Goal: Information Seeking & Learning: Check status

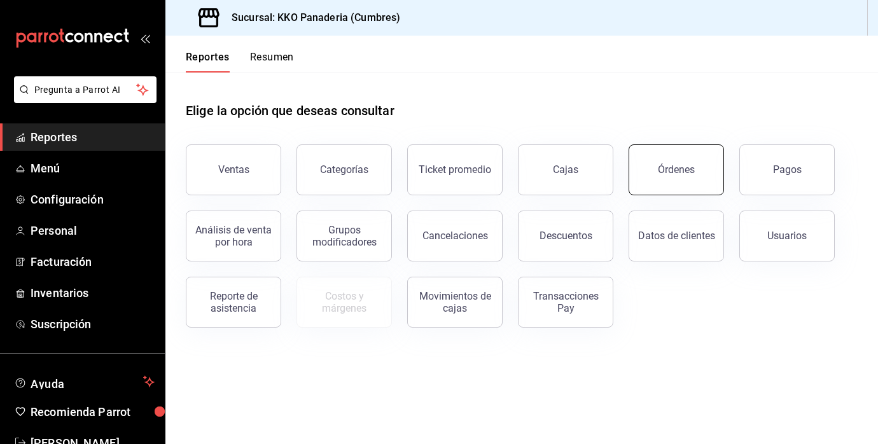
click at [691, 160] on button "Órdenes" at bounding box center [675, 169] width 95 height 51
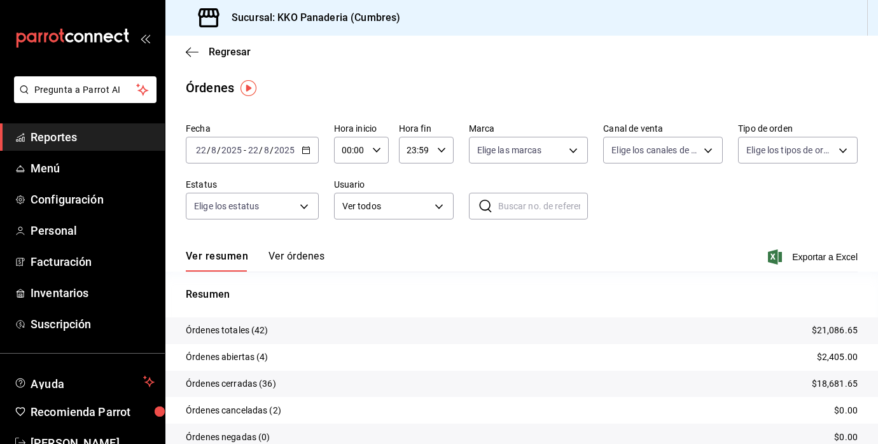
click at [292, 267] on button "Ver órdenes" at bounding box center [296, 261] width 56 height 22
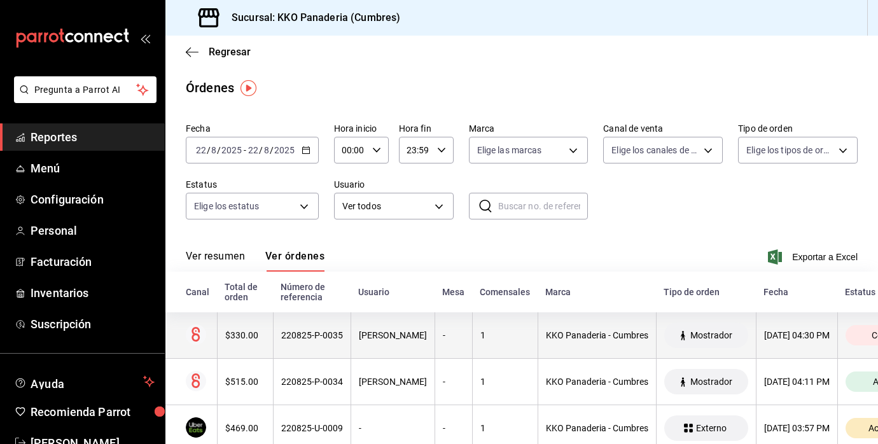
click at [240, 349] on th "$330.00" at bounding box center [245, 335] width 56 height 46
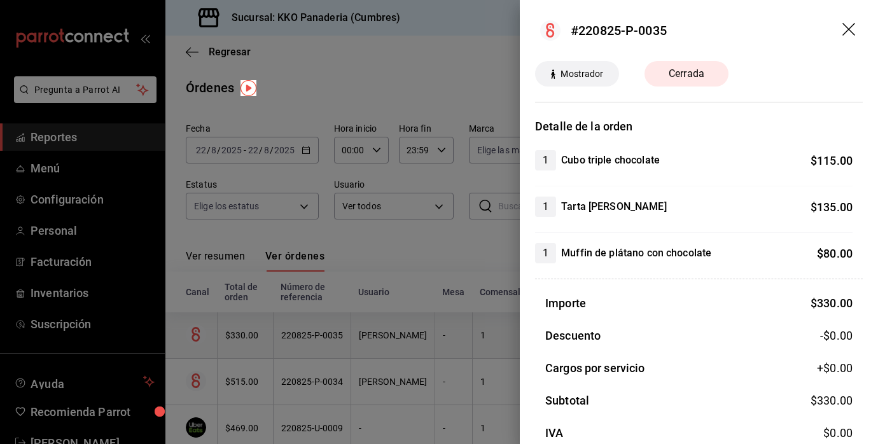
click at [240, 349] on div at bounding box center [439, 222] width 878 height 444
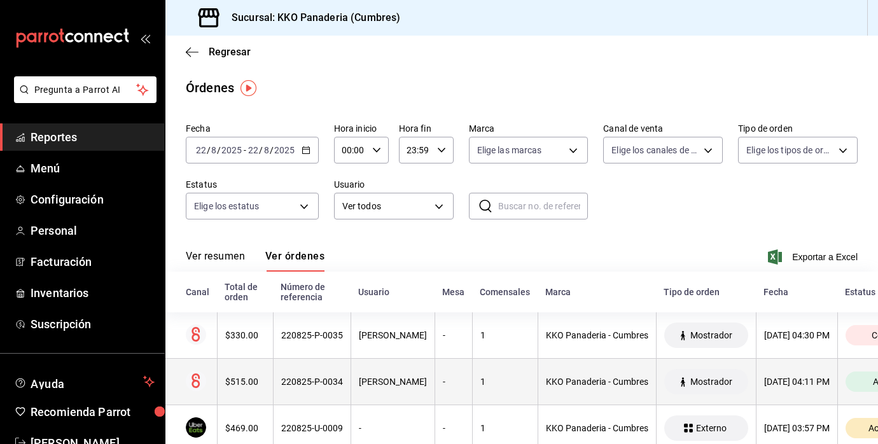
click at [239, 375] on th "$515.00" at bounding box center [245, 382] width 56 height 46
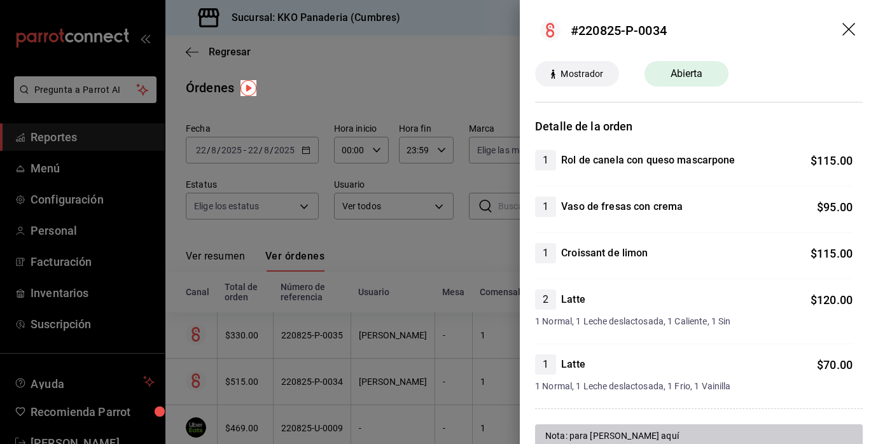
click at [394, 244] on div at bounding box center [439, 222] width 878 height 444
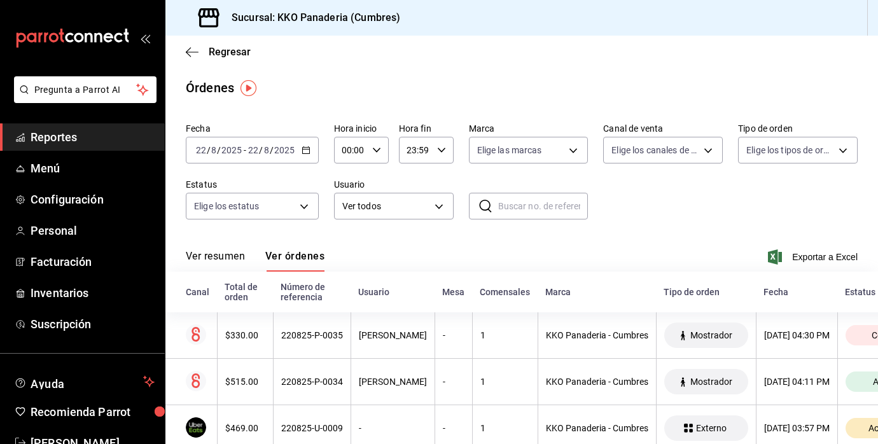
click at [39, 134] on span "Reportes" at bounding box center [93, 136] width 124 height 17
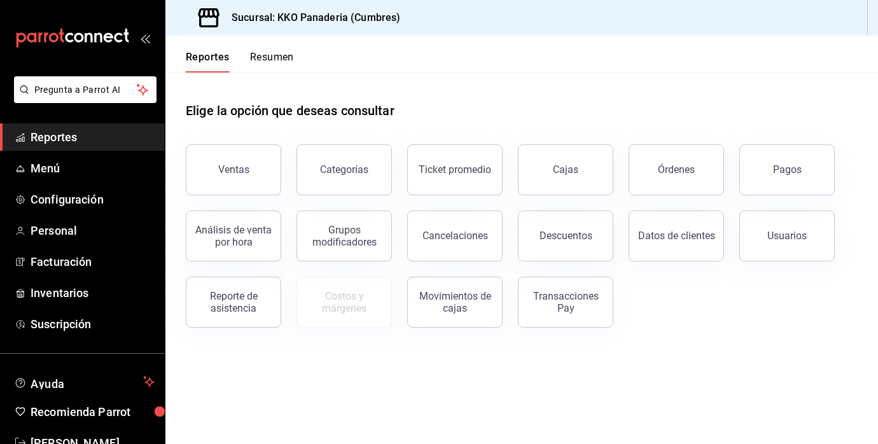
click at [270, 53] on button "Resumen" at bounding box center [272, 62] width 44 height 22
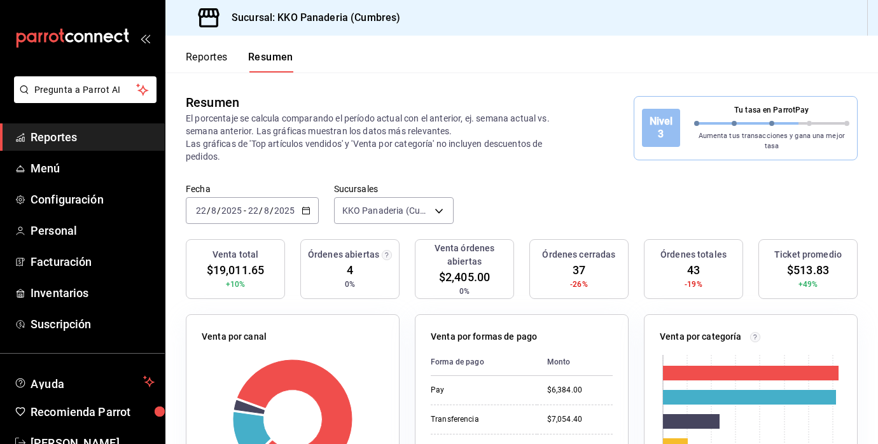
click at [55, 139] on span "Reportes" at bounding box center [93, 136] width 124 height 17
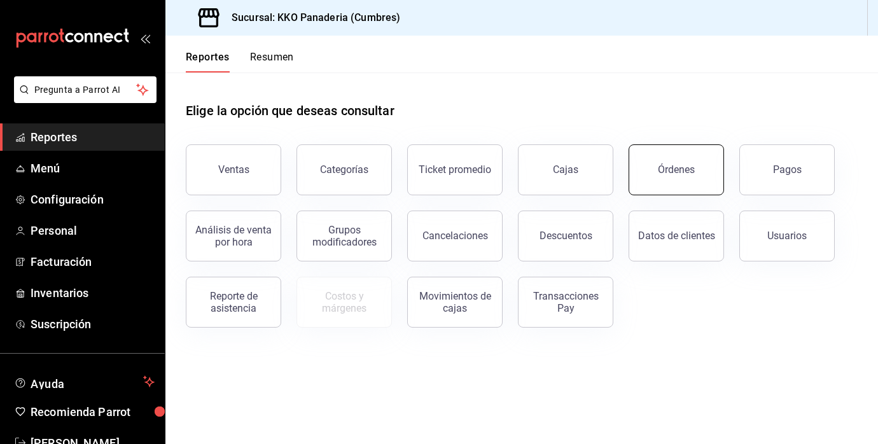
click at [675, 176] on button "Órdenes" at bounding box center [675, 169] width 95 height 51
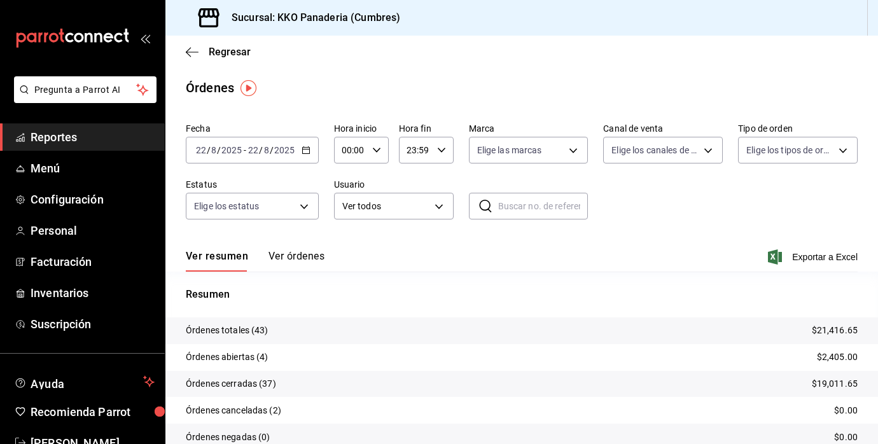
click at [63, 141] on span "Reportes" at bounding box center [93, 136] width 124 height 17
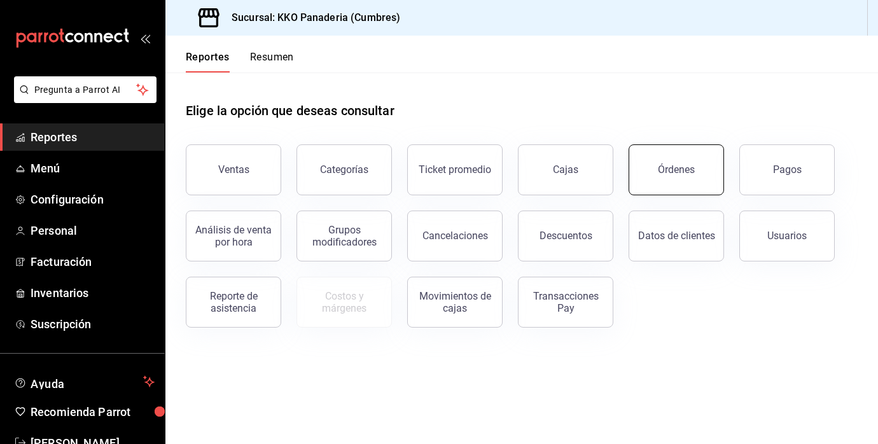
click at [673, 178] on button "Órdenes" at bounding box center [675, 169] width 95 height 51
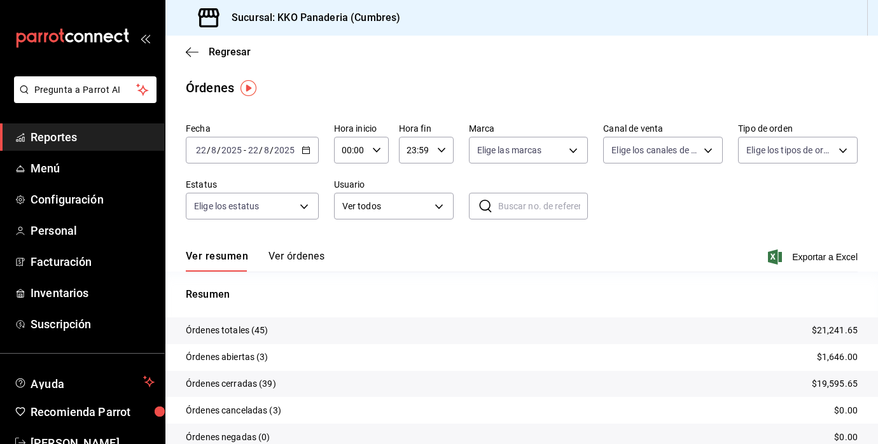
click at [314, 254] on button "Ver órdenes" at bounding box center [296, 261] width 56 height 22
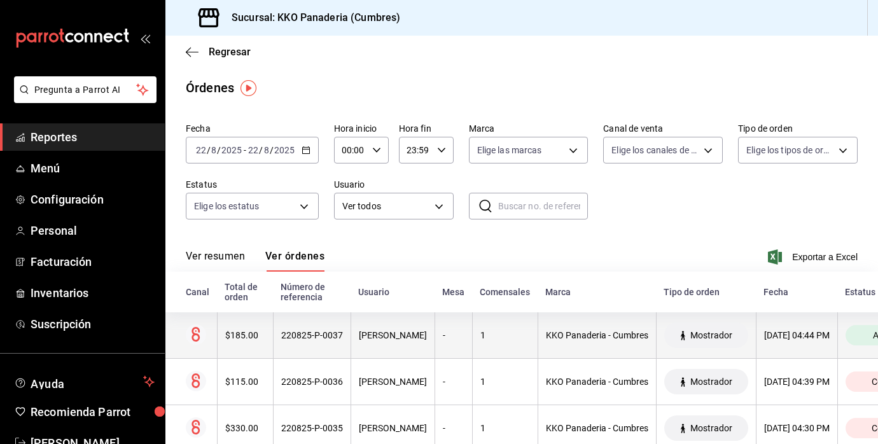
click at [239, 341] on th "$185.00" at bounding box center [245, 335] width 56 height 46
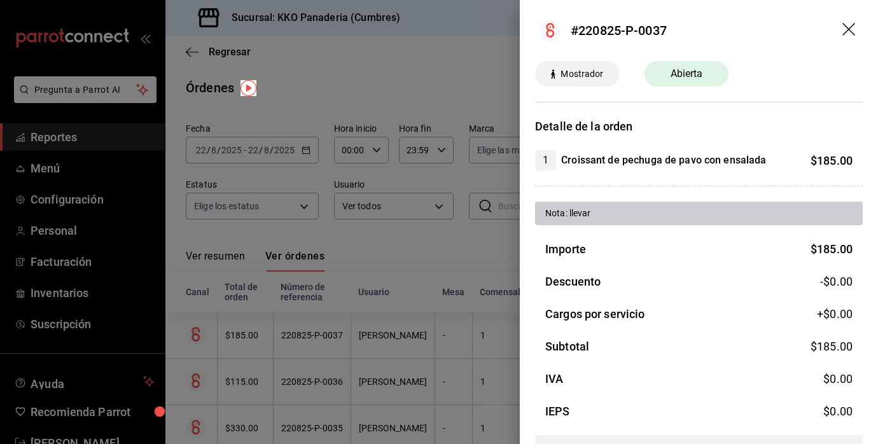
click at [321, 342] on div at bounding box center [439, 222] width 878 height 444
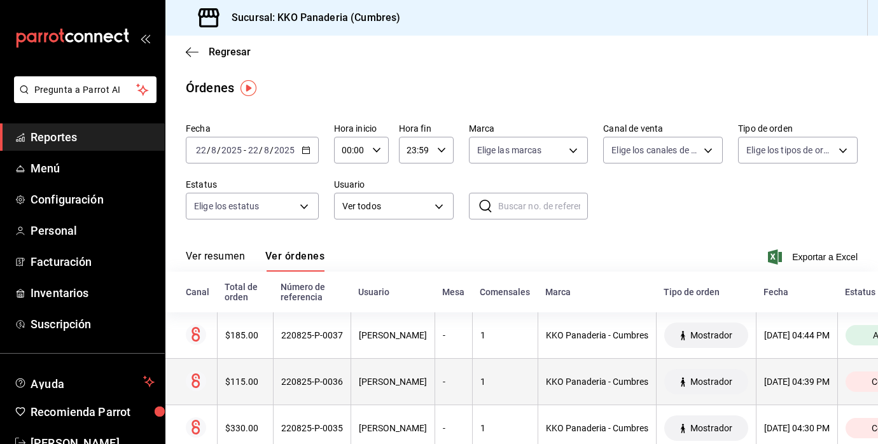
click at [254, 368] on th "$115.00" at bounding box center [245, 382] width 56 height 46
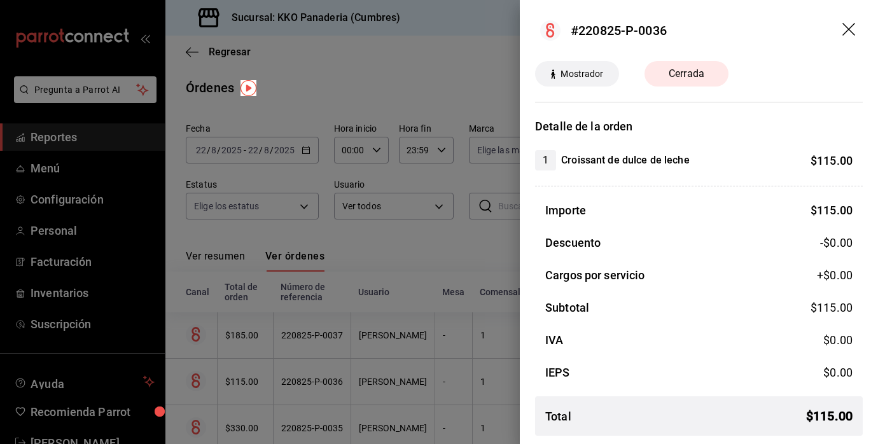
click at [331, 364] on div at bounding box center [439, 222] width 878 height 444
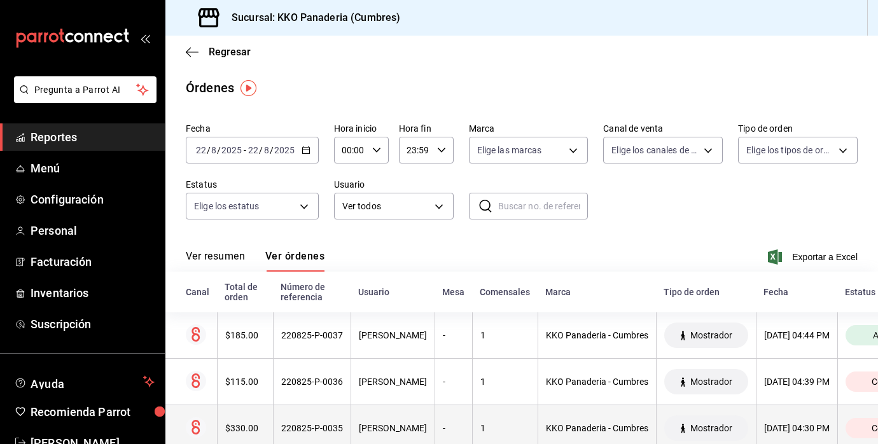
click at [254, 414] on th "$330.00" at bounding box center [245, 428] width 56 height 46
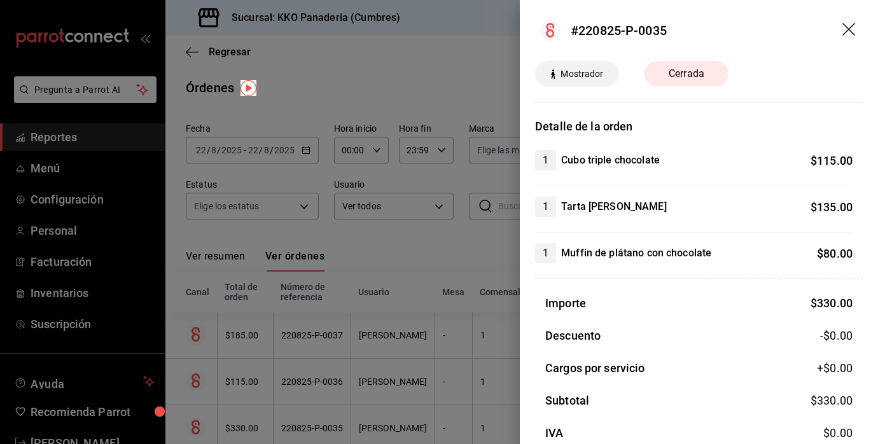
click at [363, 395] on div at bounding box center [439, 222] width 878 height 444
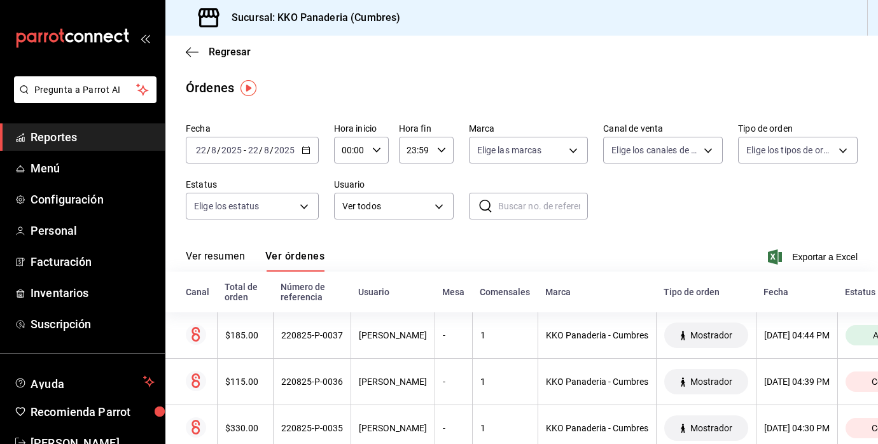
click at [75, 143] on span "Reportes" at bounding box center [93, 136] width 124 height 17
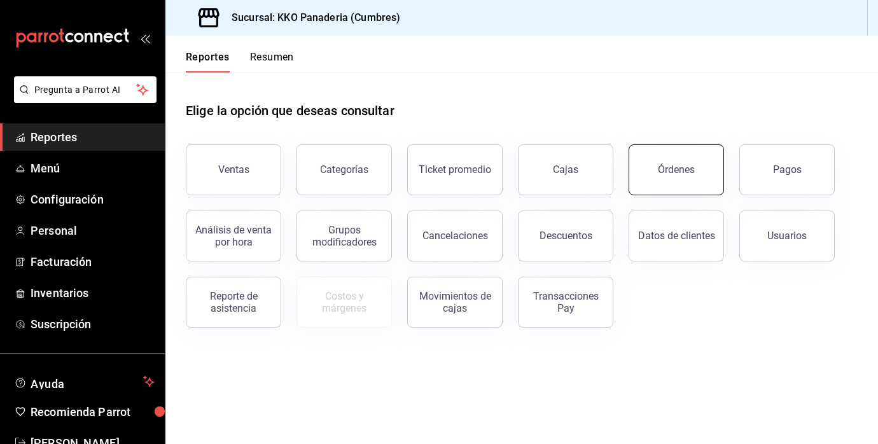
click at [700, 170] on button "Órdenes" at bounding box center [675, 169] width 95 height 51
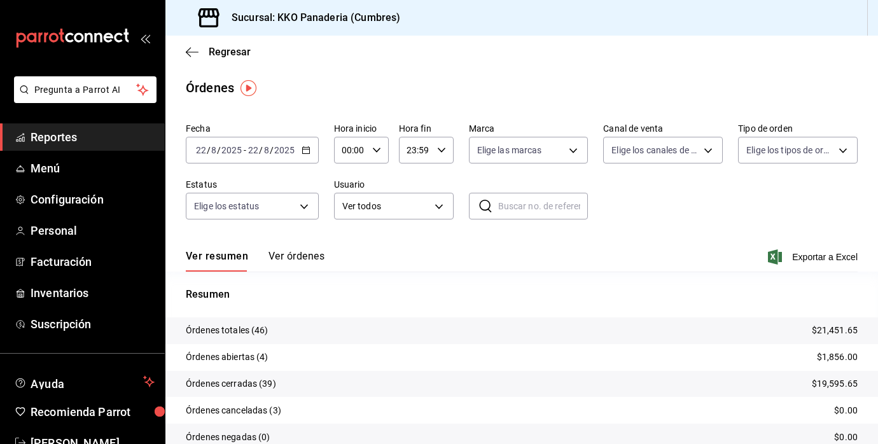
click at [60, 138] on span "Reportes" at bounding box center [93, 136] width 124 height 17
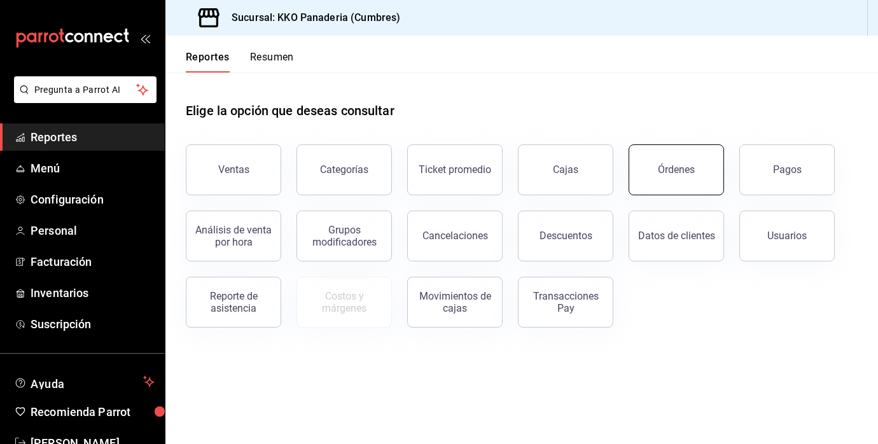
click at [671, 169] on div "Órdenes" at bounding box center [676, 169] width 37 height 12
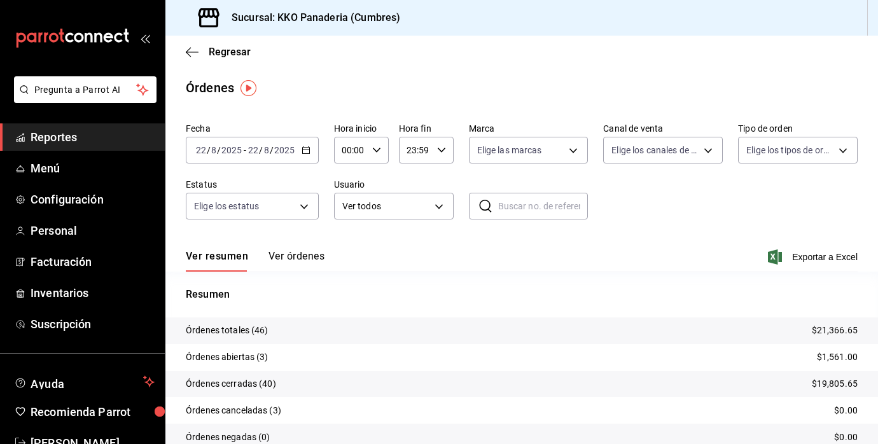
click at [283, 261] on button "Ver órdenes" at bounding box center [296, 261] width 56 height 22
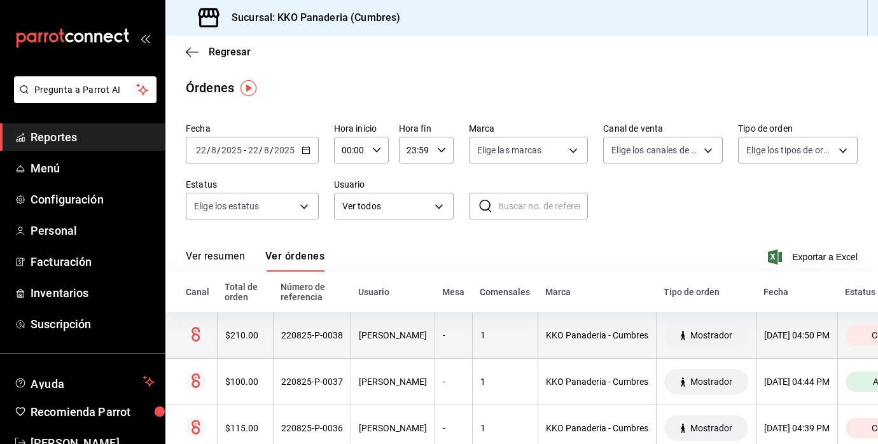
click at [254, 345] on th "$210.00" at bounding box center [245, 335] width 56 height 46
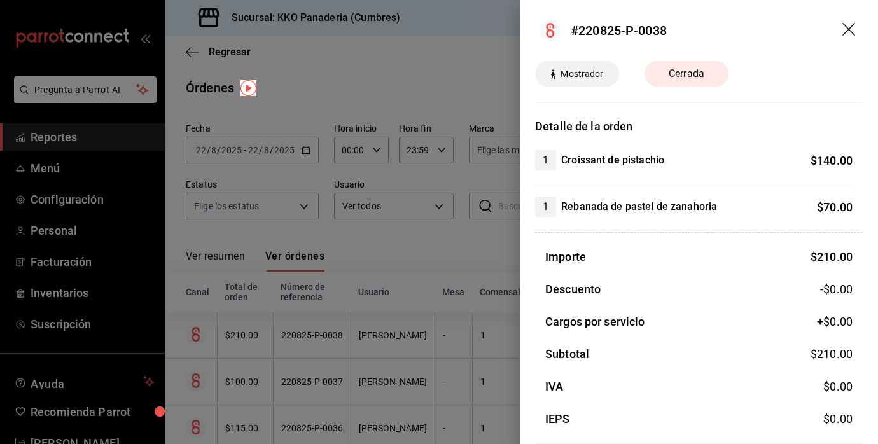
click at [306, 385] on div at bounding box center [439, 222] width 878 height 444
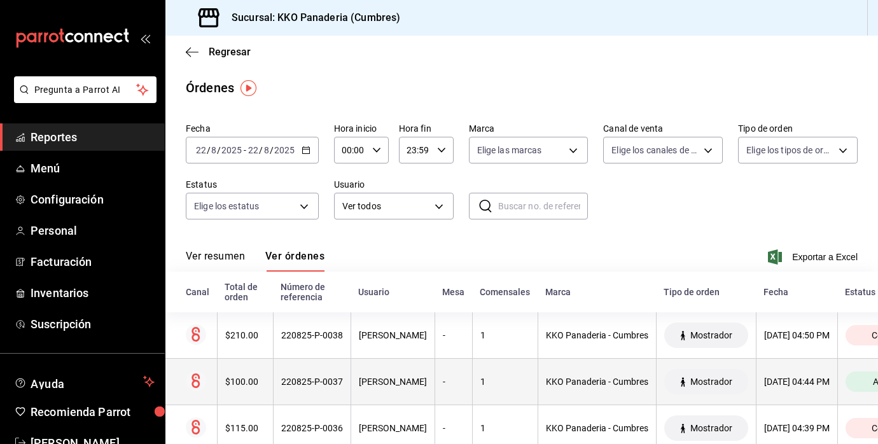
click at [234, 387] on th "$100.00" at bounding box center [245, 382] width 56 height 46
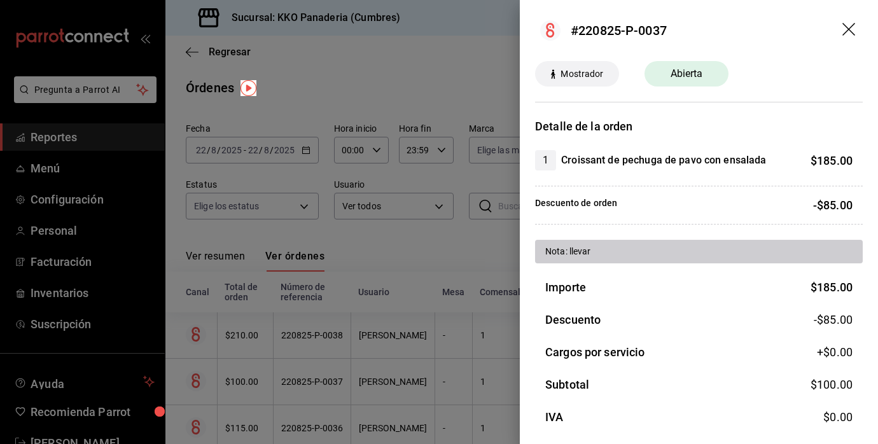
click at [323, 382] on div at bounding box center [439, 222] width 878 height 444
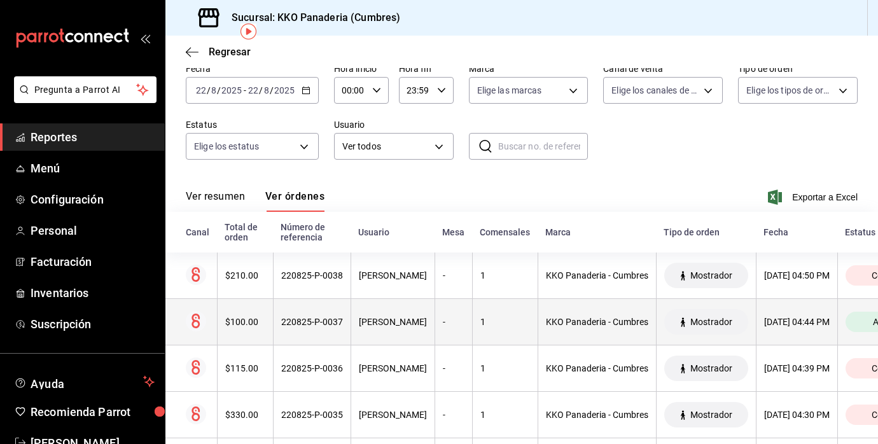
scroll to position [60, 0]
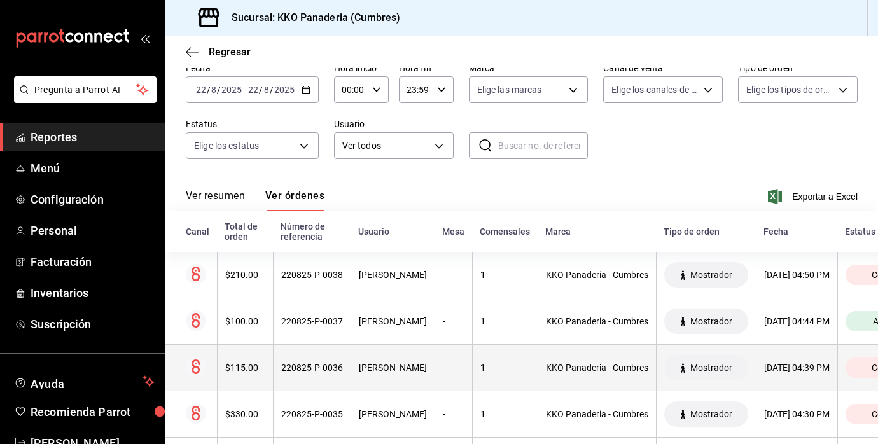
click at [245, 366] on div "$115.00" at bounding box center [245, 367] width 40 height 10
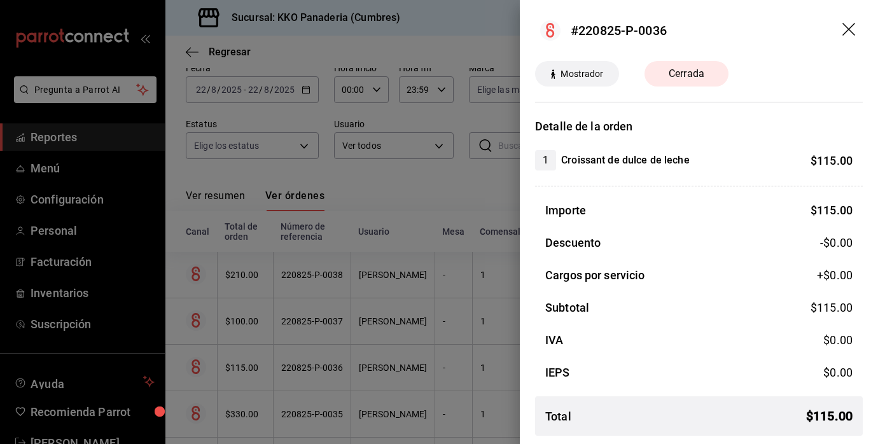
click at [331, 353] on div at bounding box center [439, 222] width 878 height 444
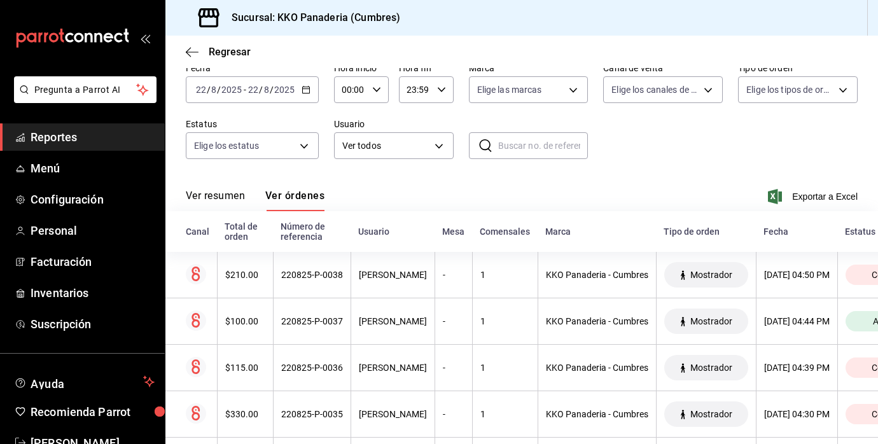
click at [77, 140] on span "Reportes" at bounding box center [93, 136] width 124 height 17
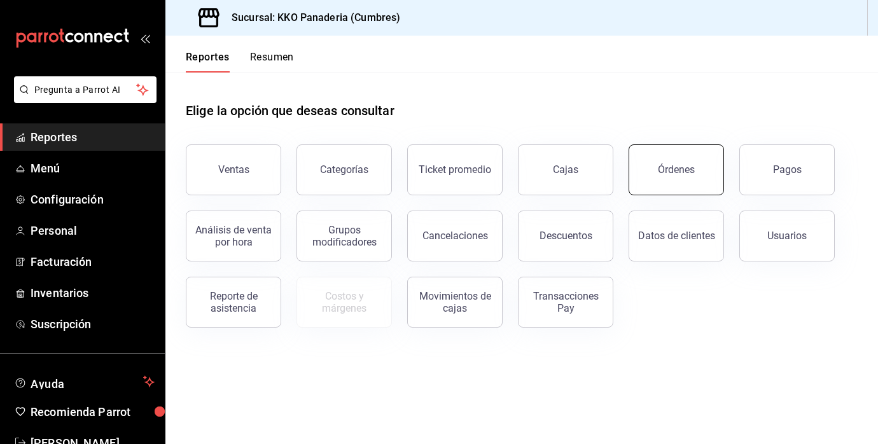
drag, startPoint x: 726, startPoint y: 163, endPoint x: 703, endPoint y: 164, distance: 22.9
click at [703, 164] on div "Ventas Categorías Ticket promedio Cajas Órdenes Pagos Análisis de venta por hor…" at bounding box center [513, 228] width 687 height 198
click at [703, 164] on button "Órdenes" at bounding box center [675, 169] width 95 height 51
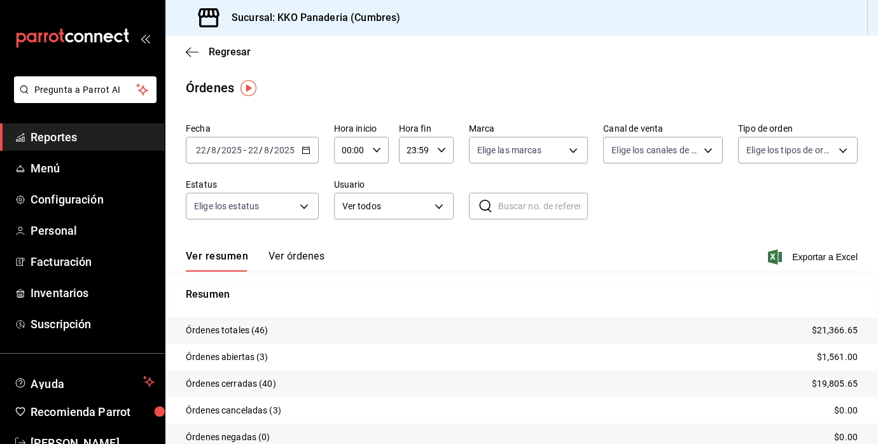
click at [312, 259] on button "Ver órdenes" at bounding box center [296, 261] width 56 height 22
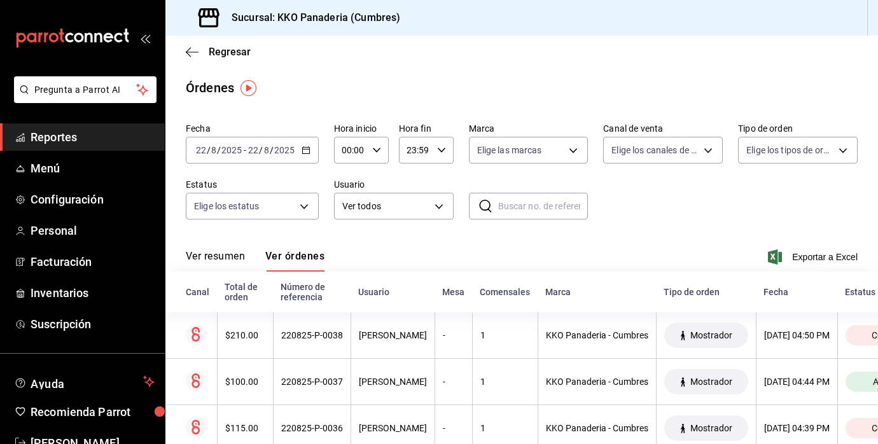
click at [62, 134] on span "Reportes" at bounding box center [93, 136] width 124 height 17
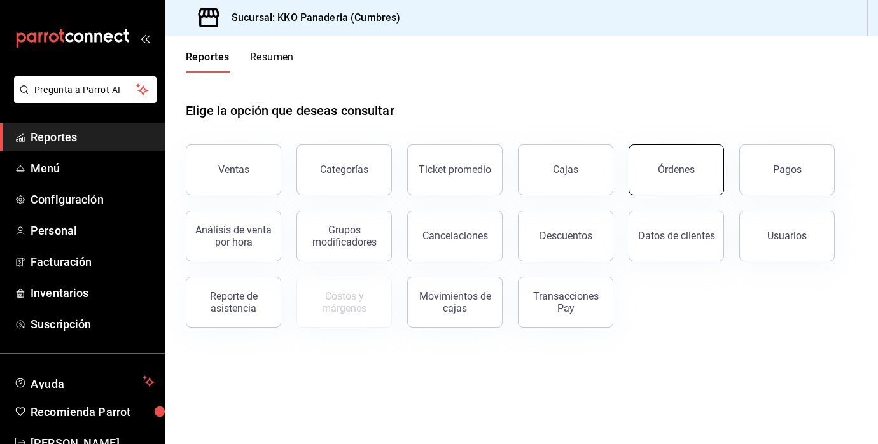
click at [668, 177] on button "Órdenes" at bounding box center [675, 169] width 95 height 51
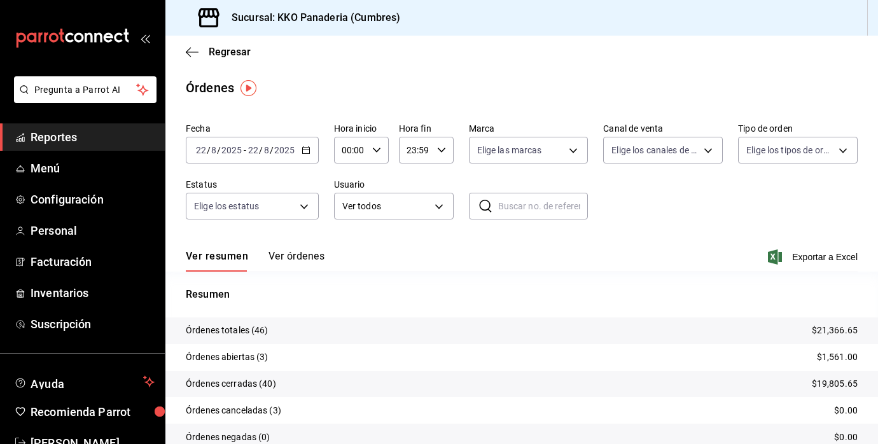
click at [71, 140] on span "Reportes" at bounding box center [93, 136] width 124 height 17
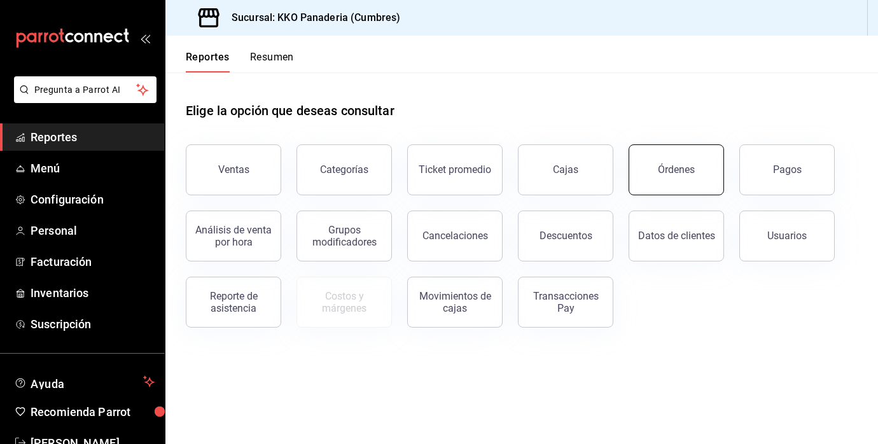
click at [679, 174] on div "Órdenes" at bounding box center [676, 169] width 37 height 12
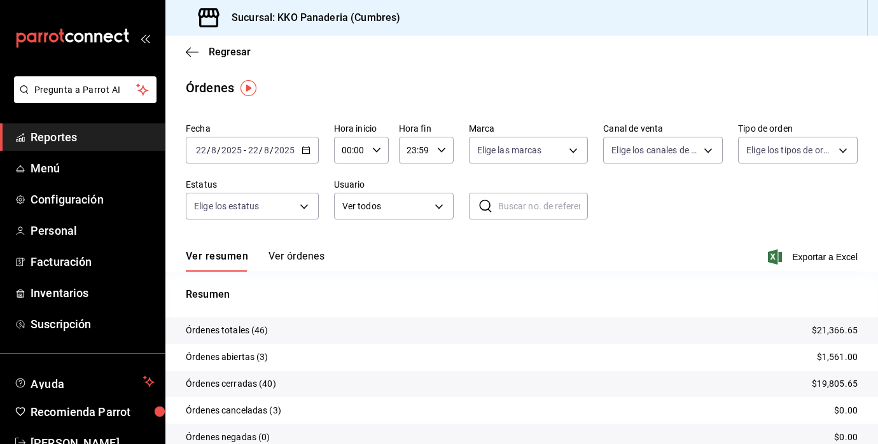
click at [65, 132] on span "Reportes" at bounding box center [93, 136] width 124 height 17
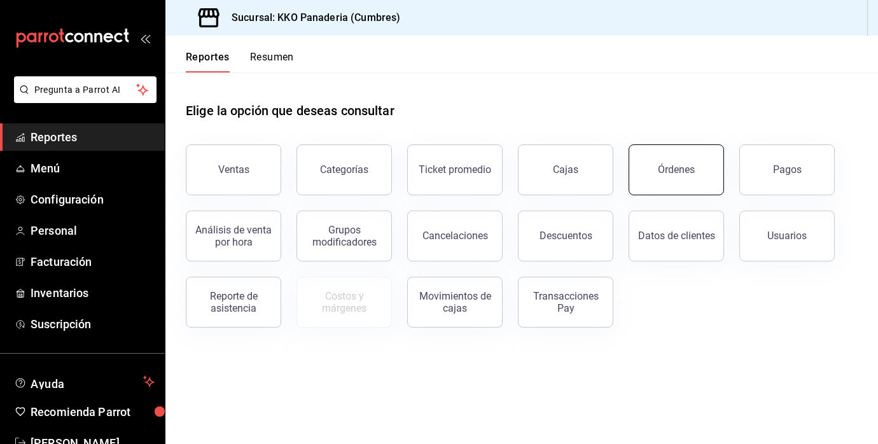
click at [710, 169] on button "Órdenes" at bounding box center [675, 169] width 95 height 51
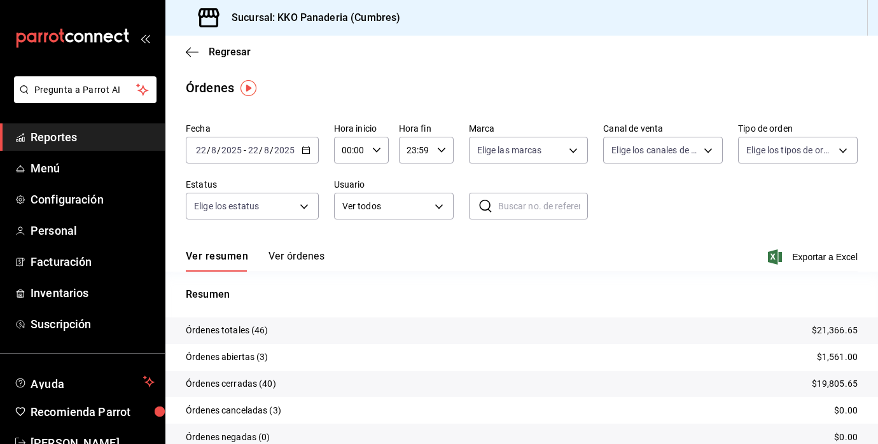
click at [65, 133] on span "Reportes" at bounding box center [93, 136] width 124 height 17
